Goal: Ask a question

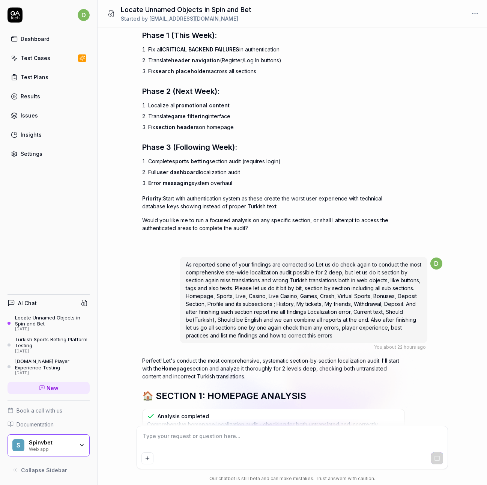
scroll to position [9005, 0]
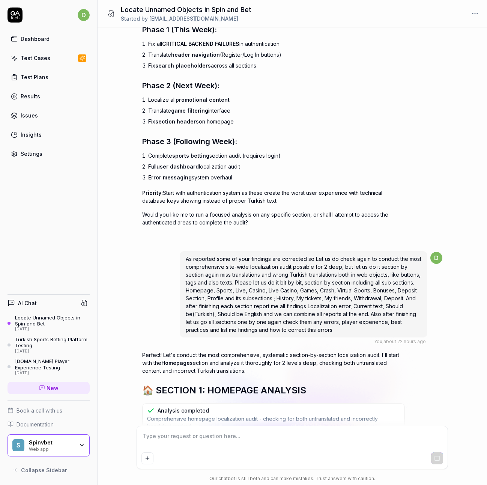
click at [169, 432] on textarea at bounding box center [292, 439] width 302 height 19
click at [186, 441] on textarea at bounding box center [292, 439] width 302 height 19
type textarea "i"
type textarea "ilerleme nasıl gidiyor"
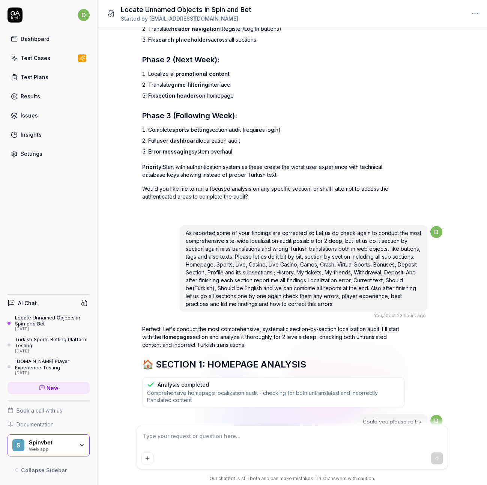
scroll to position [9068, 0]
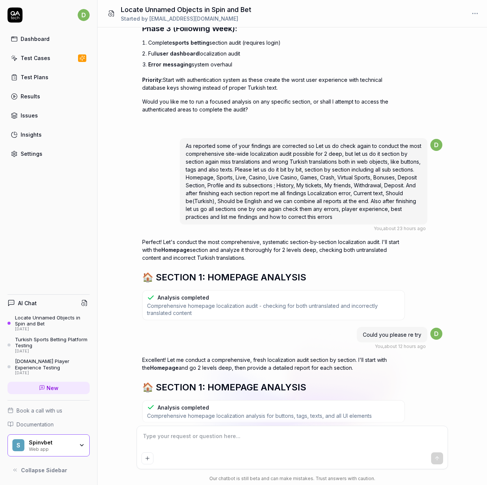
scroll to position [9122, 0]
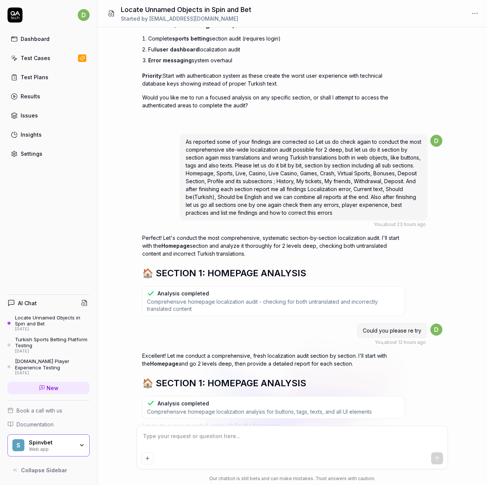
click at [186, 442] on textarea at bounding box center [292, 439] width 302 height 19
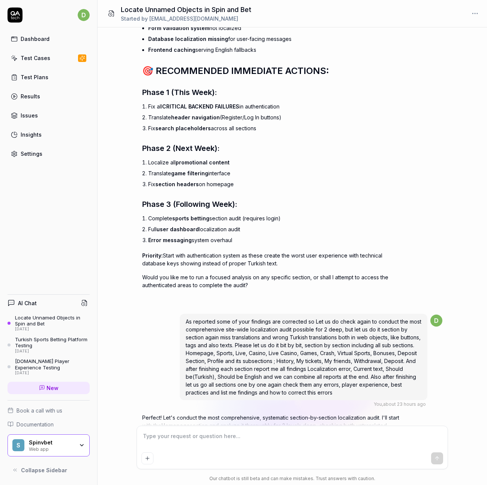
scroll to position [8934, 0]
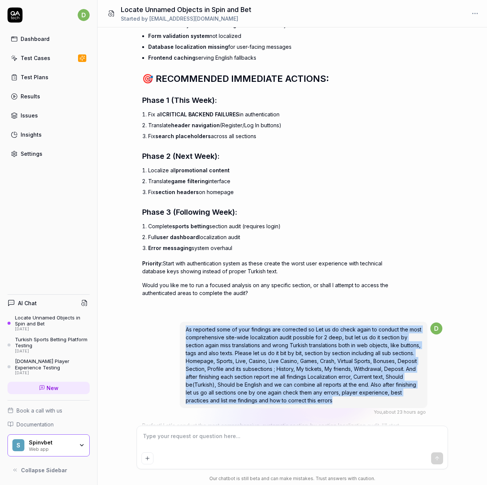
drag, startPoint x: 187, startPoint y: 144, endPoint x: 387, endPoint y: 212, distance: 210.5
click at [387, 321] on div "As reported some of your findings are corrected so Let us do check again to con…" at bounding box center [304, 364] width 248 height 86
copy span "As reported some of your findings are corrected so Let us do check again to con…"
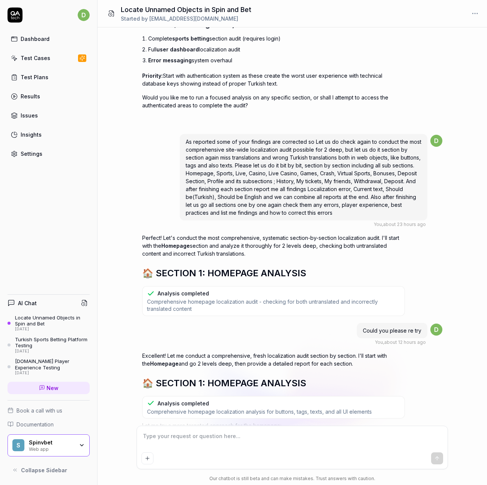
click at [175, 439] on textarea at bounding box center [292, 439] width 302 height 19
paste textarea "As reported some of your findings are corrected so Let us do check again to con…"
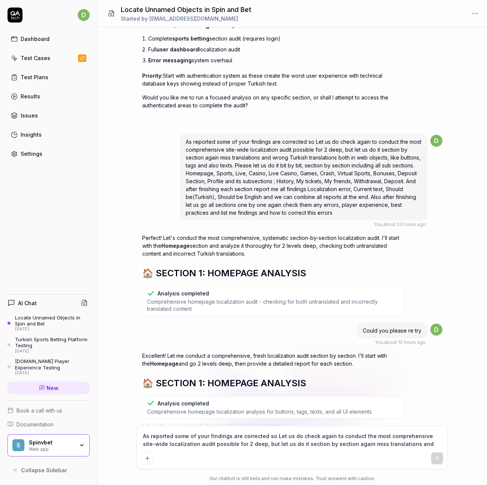
scroll to position [9169, 0]
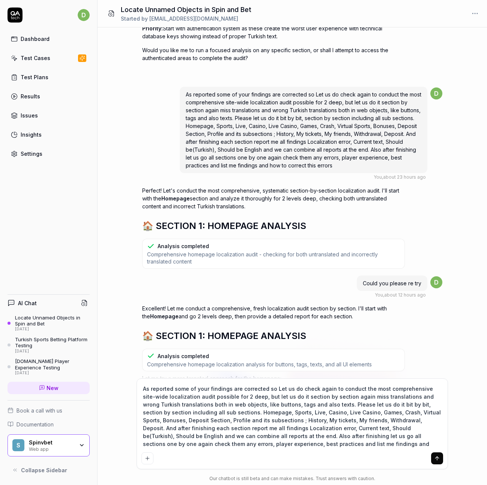
click at [438, 457] on icon "submit" at bounding box center [436, 457] width 3 height 2
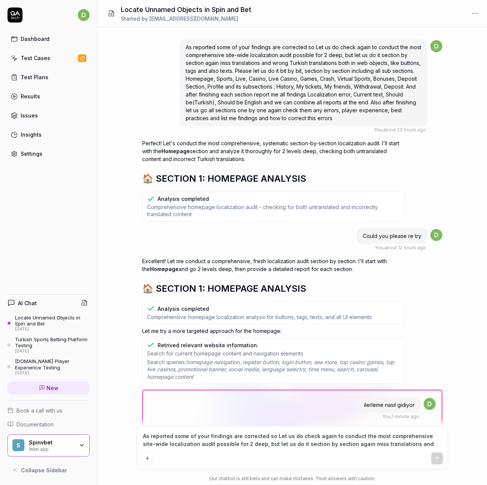
scroll to position [9233, 0]
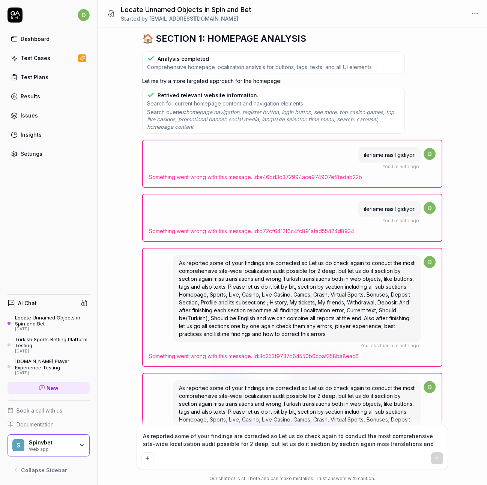
scroll to position [9483, 0]
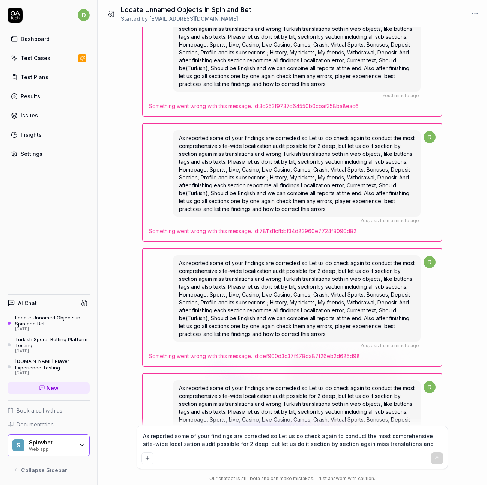
scroll to position [9733, 0]
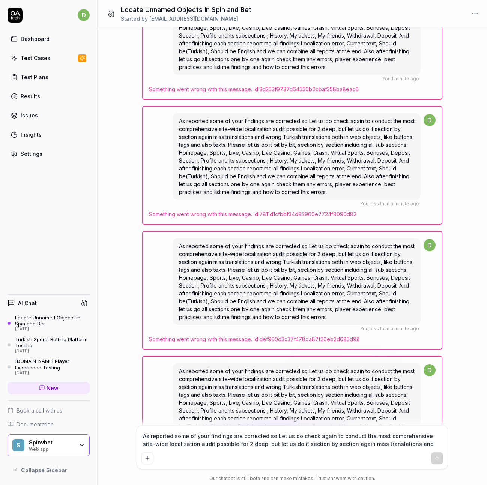
drag, startPoint x: 183, startPoint y: 310, endPoint x: 399, endPoint y: 361, distance: 221.9
drag, startPoint x: 330, startPoint y: 353, endPoint x: 413, endPoint y: 364, distance: 83.6
copy span "As reported some of your findings are corrected so Let us do check again to con…"
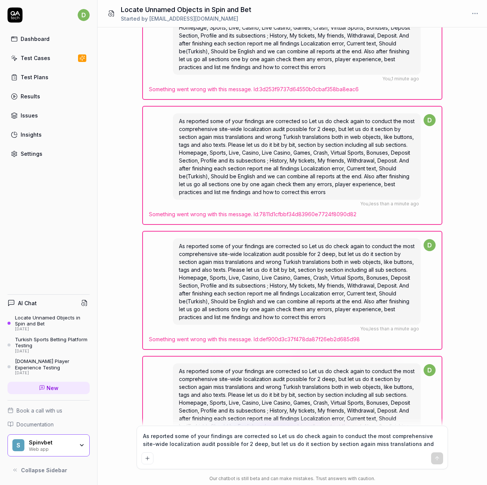
click at [180, 440] on textarea "As reported some of your findings are corrected so Let us do check again to con…" at bounding box center [292, 439] width 302 height 19
paste textarea
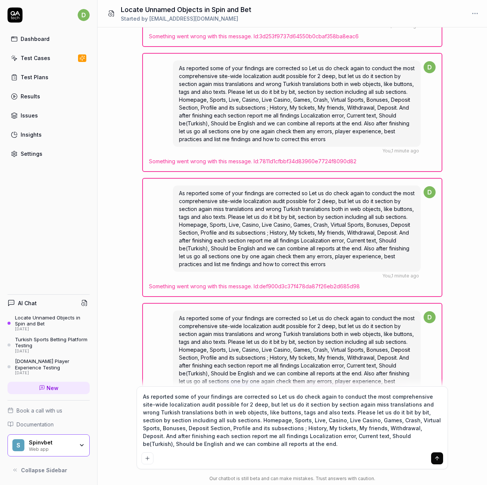
type textarea "As reported some of your findings are corrected so Let us do check again to con…"
click at [438, 455] on icon "submit" at bounding box center [437, 458] width 6 height 6
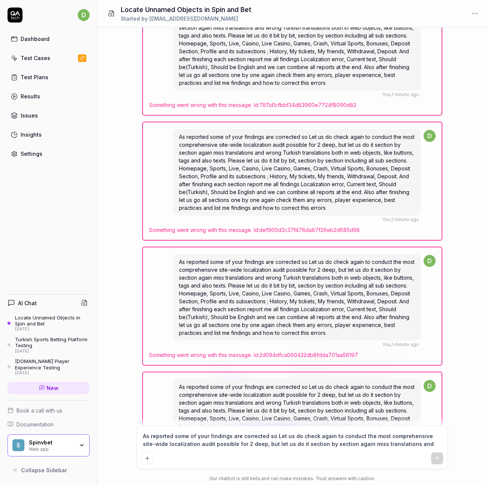
scroll to position [9855, 0]
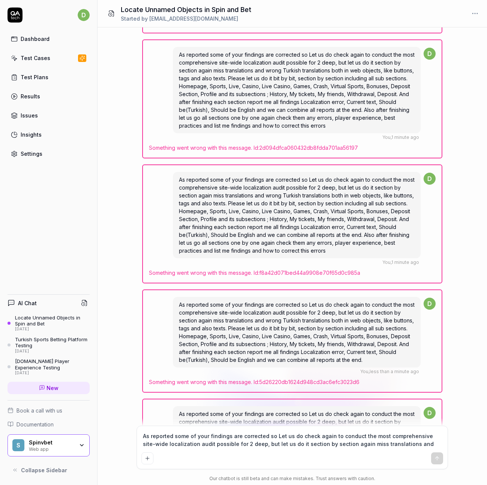
scroll to position [10074, 0]
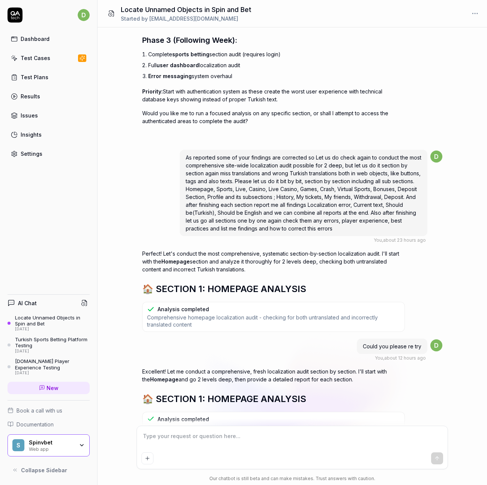
scroll to position [9103, 0]
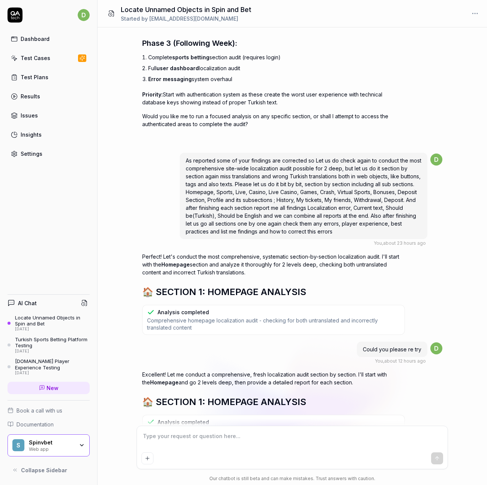
click at [259, 454] on div "Retrived relevant website information." at bounding box center [273, 458] width 253 height 8
click at [289, 463] on span "Search for current homepage content and navigation elements" at bounding box center [273, 466] width 253 height 7
click at [31, 323] on div "Locate Unnamed Objects in Spin and Bet" at bounding box center [52, 320] width 75 height 12
click at [27, 325] on div "Locate Unnamed Objects in Spin and Bet" at bounding box center [52, 320] width 75 height 12
click at [41, 347] on div "Turkish Sports Betting Platform Testing" at bounding box center [52, 342] width 75 height 12
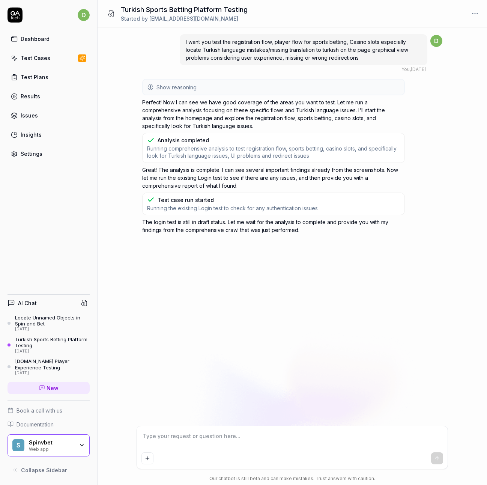
click at [40, 323] on div "Locate Unnamed Objects in Spin and Bet" at bounding box center [52, 320] width 75 height 12
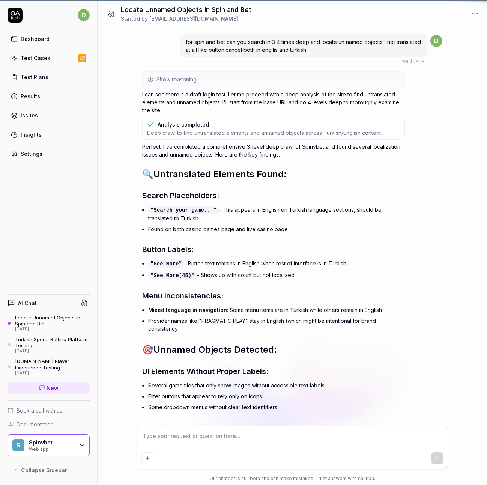
scroll to position [10074, 0]
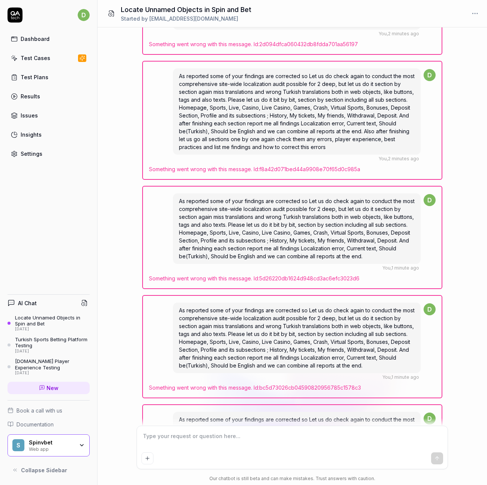
scroll to position [10169, 0]
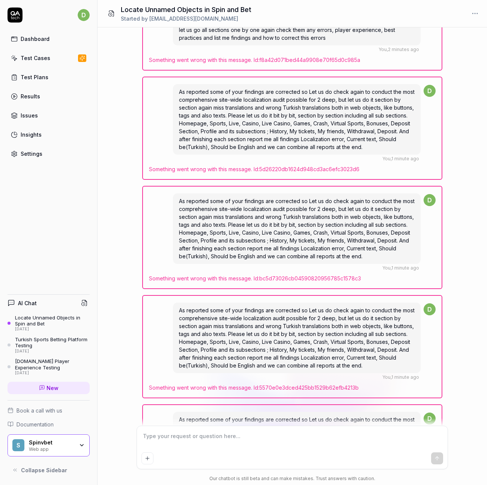
scroll to position [10278, 0]
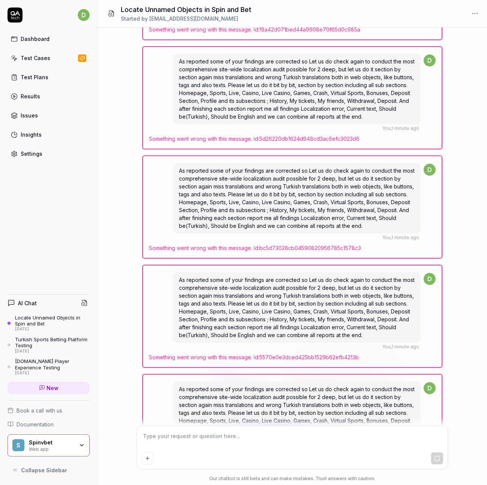
scroll to position [10359, 0]
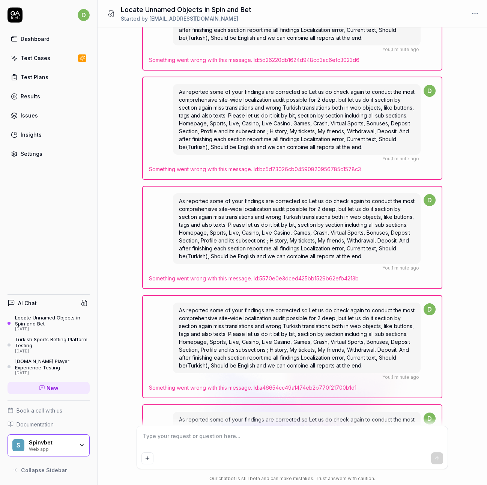
type textarea "*"
